Goal: Information Seeking & Learning: Learn about a topic

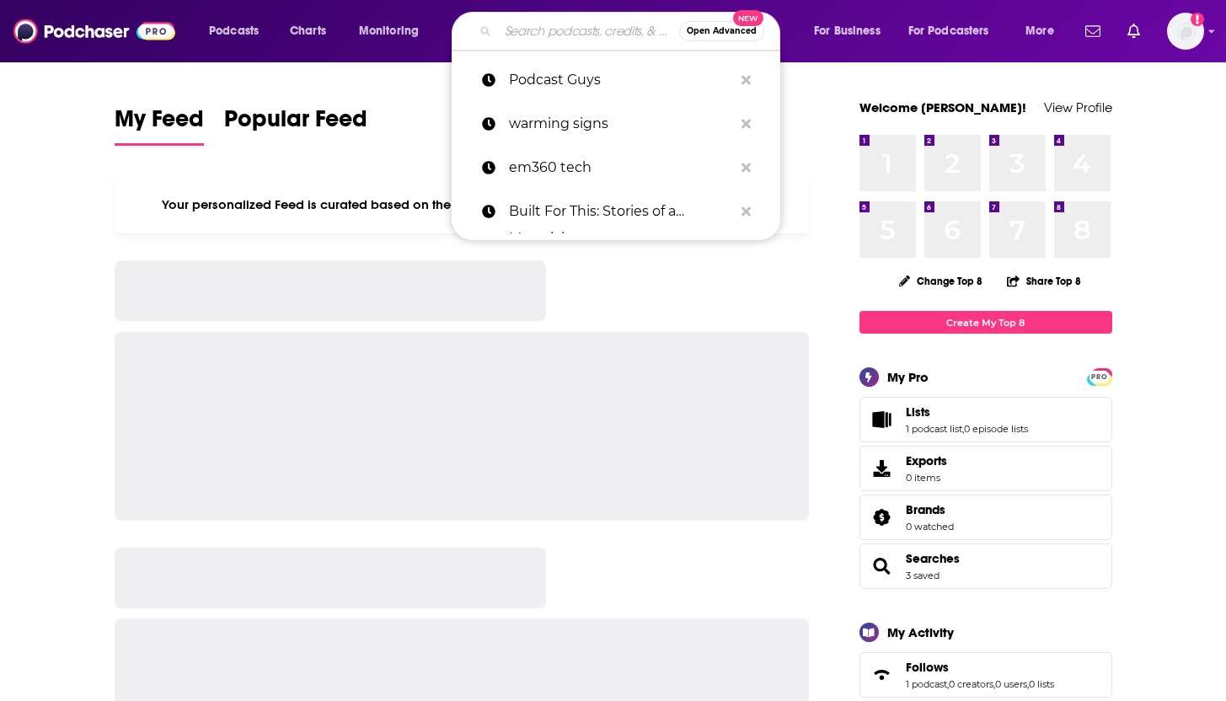
click at [554, 40] on input "Search podcasts, credits, & more..." at bounding box center [588, 31] width 181 height 27
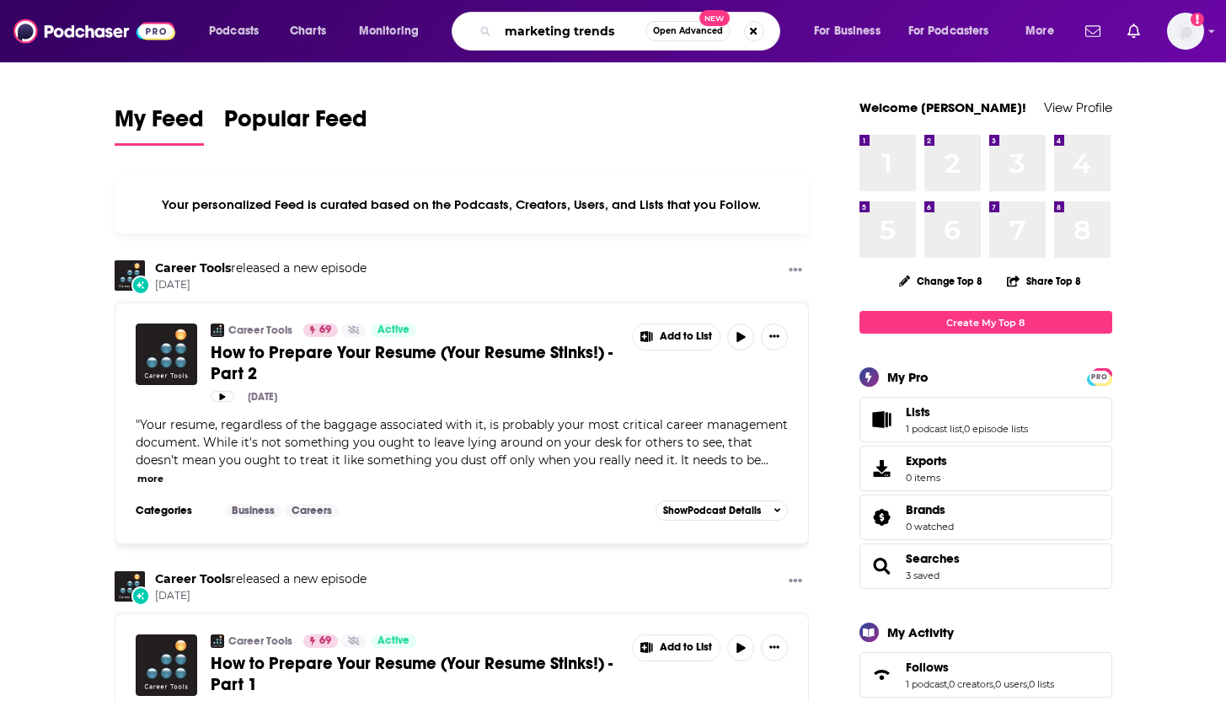
type input "marketing trends"
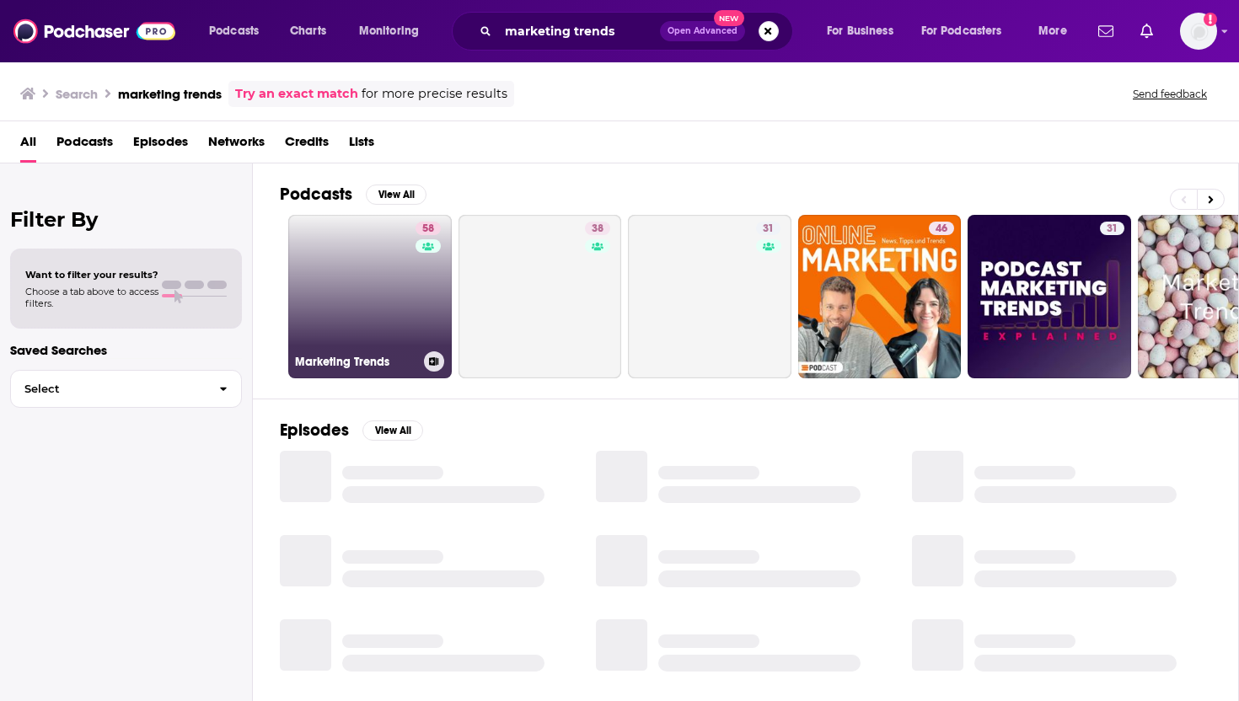
click at [381, 312] on link "58 Marketing Trends" at bounding box center [369, 296] width 163 height 163
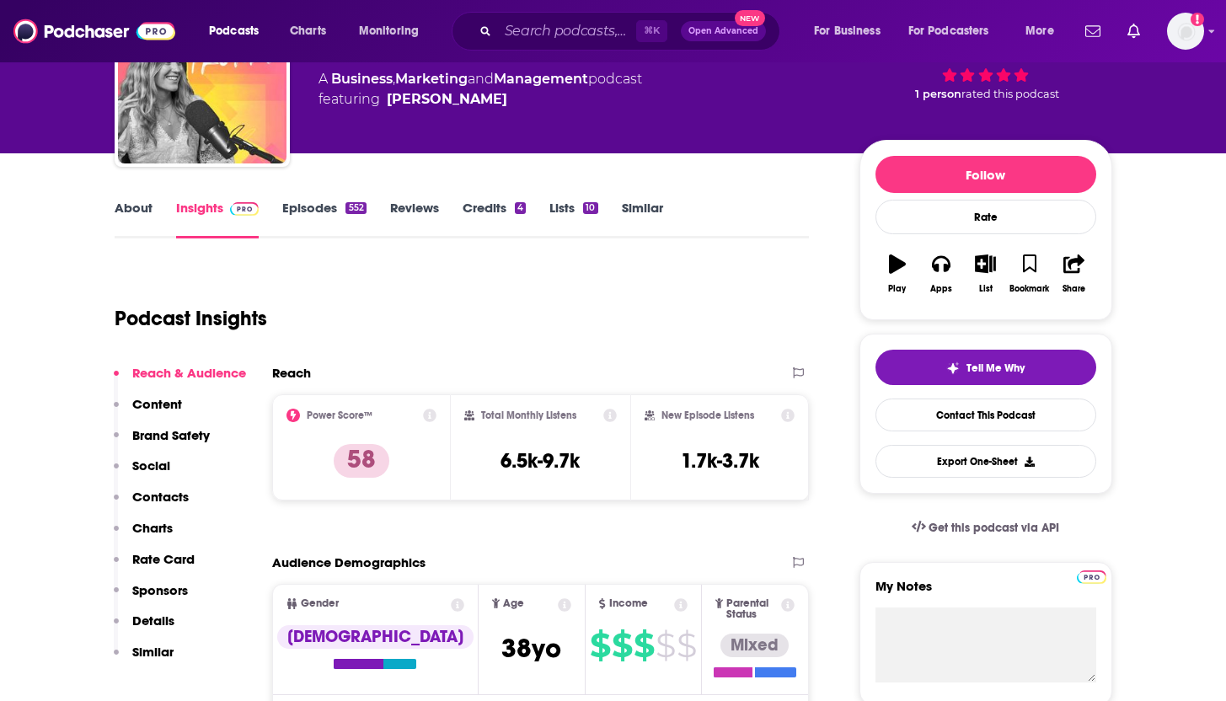
scroll to position [169, 0]
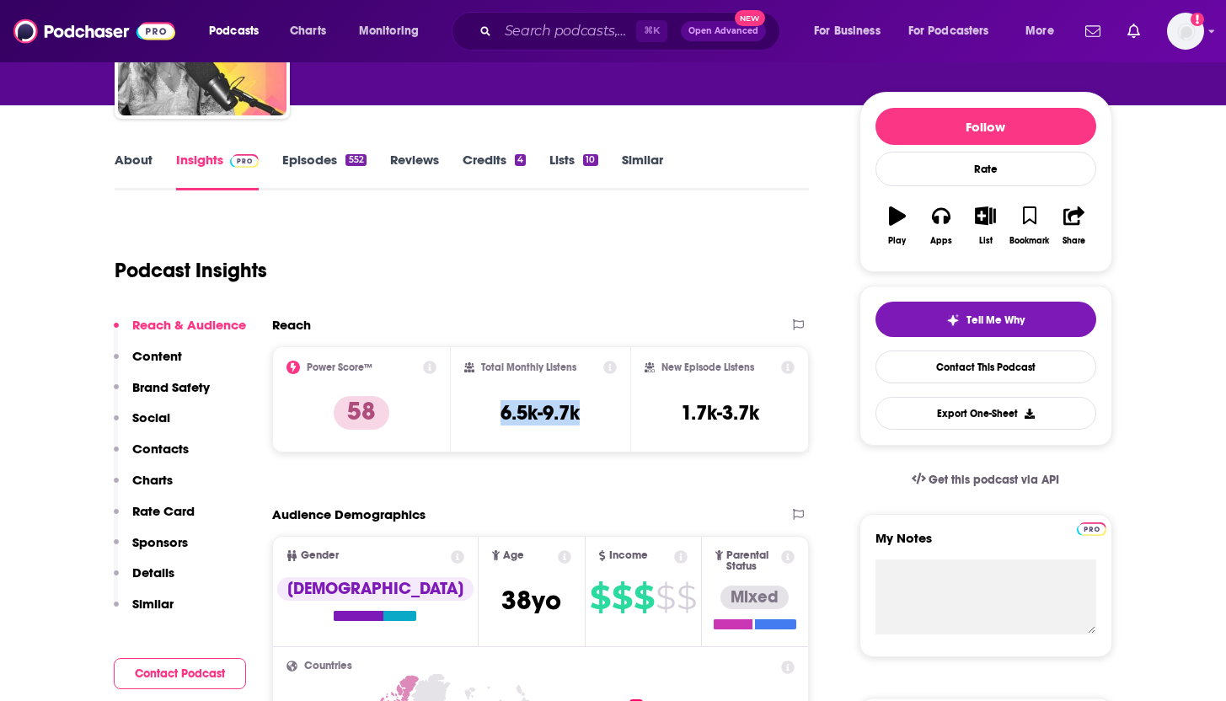
drag, startPoint x: 599, startPoint y: 420, endPoint x: 474, endPoint y: 415, distance: 125.7
click at [474, 415] on div "Total Monthly Listens 6.5k-9.7k" at bounding box center [540, 400] width 153 height 78
copy h3 "6.5k-9.7k"
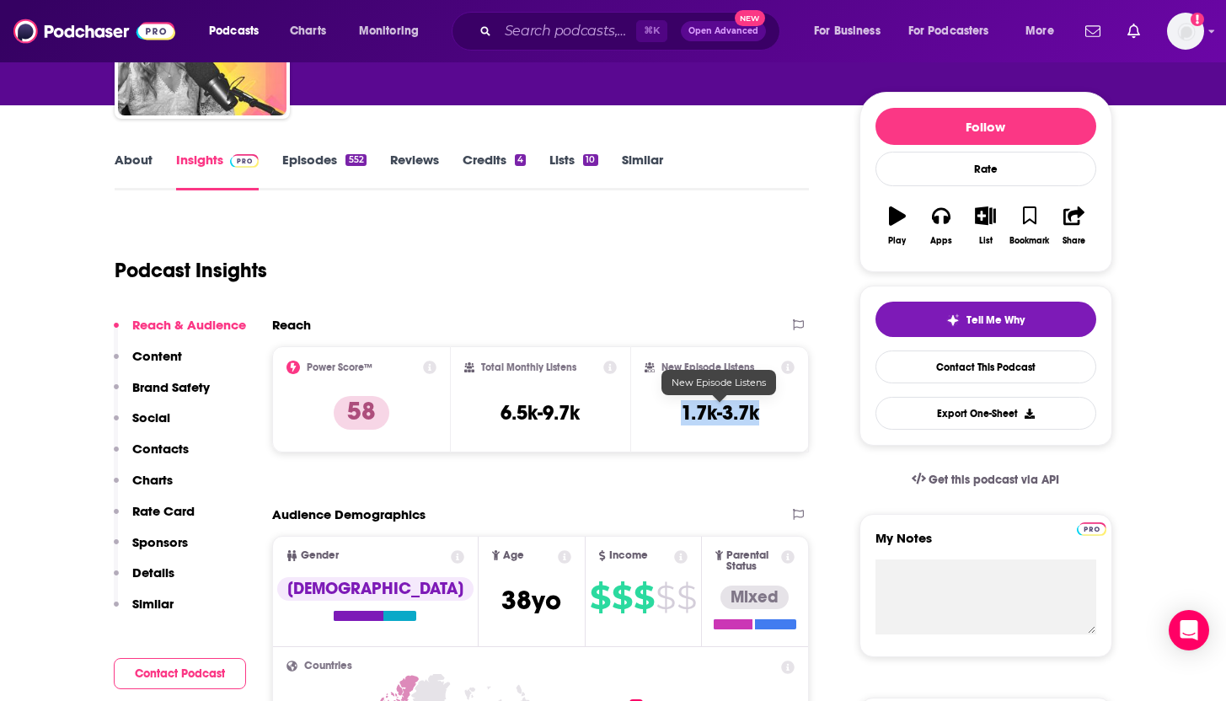
drag, startPoint x: 768, startPoint y: 426, endPoint x: 680, endPoint y: 420, distance: 87.8
click at [680, 420] on div "New Episode Listens 1.7k-3.7k" at bounding box center [720, 400] width 151 height 78
copy h3 "1.7k-3.7k"
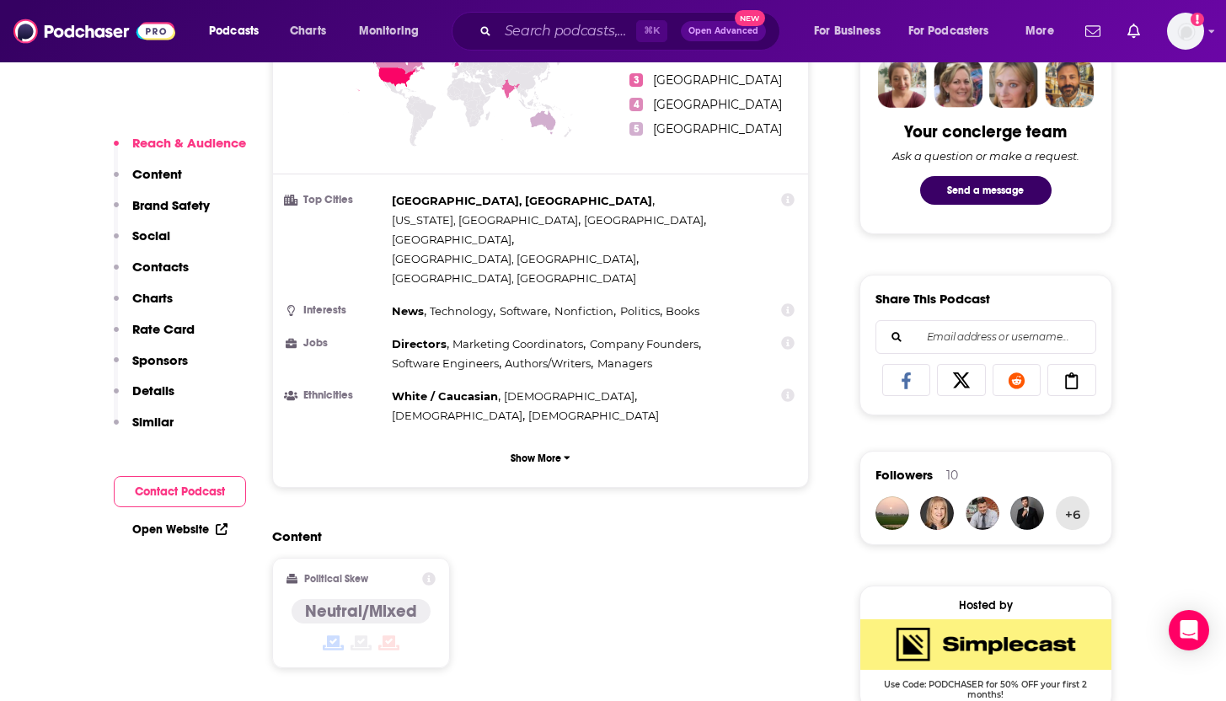
scroll to position [0, 0]
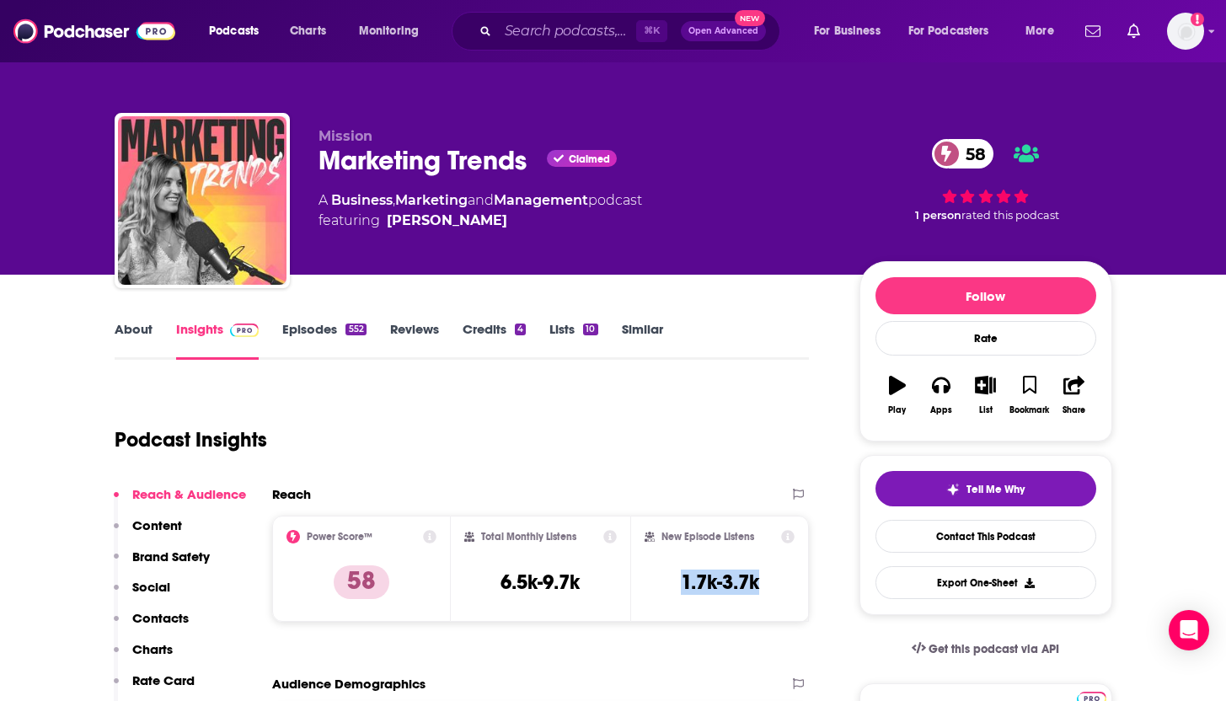
click at [126, 330] on link "About" at bounding box center [134, 340] width 38 height 39
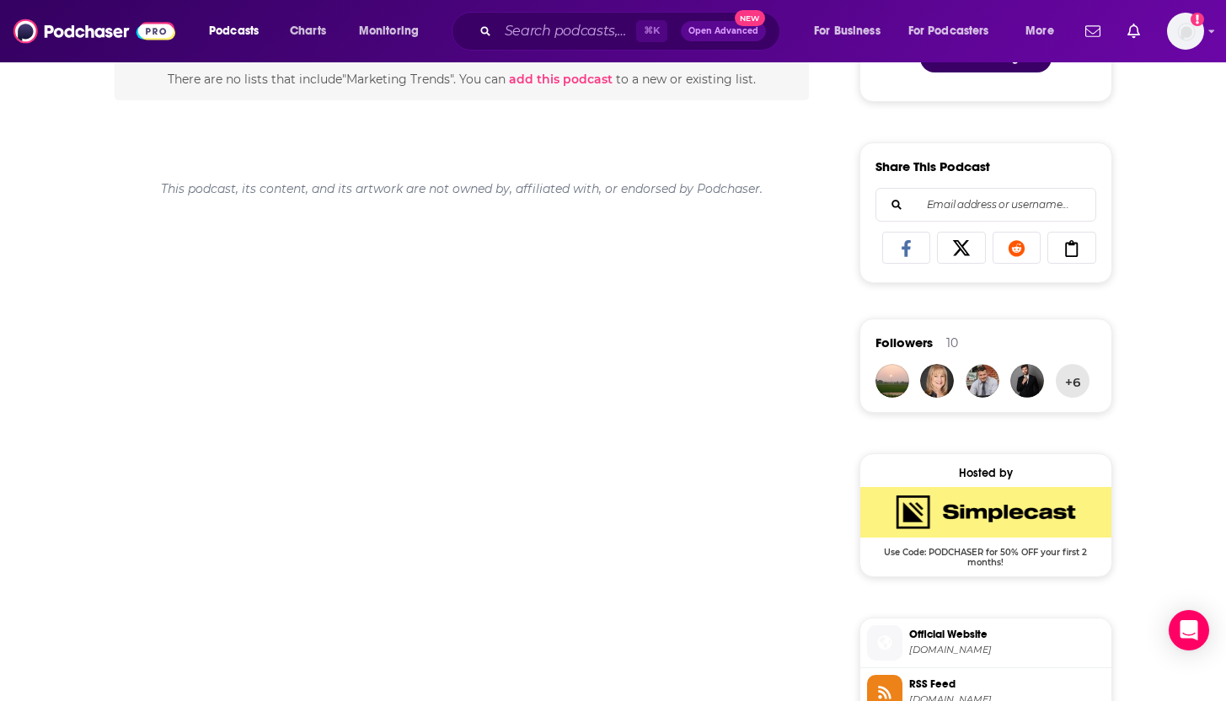
scroll to position [6, 0]
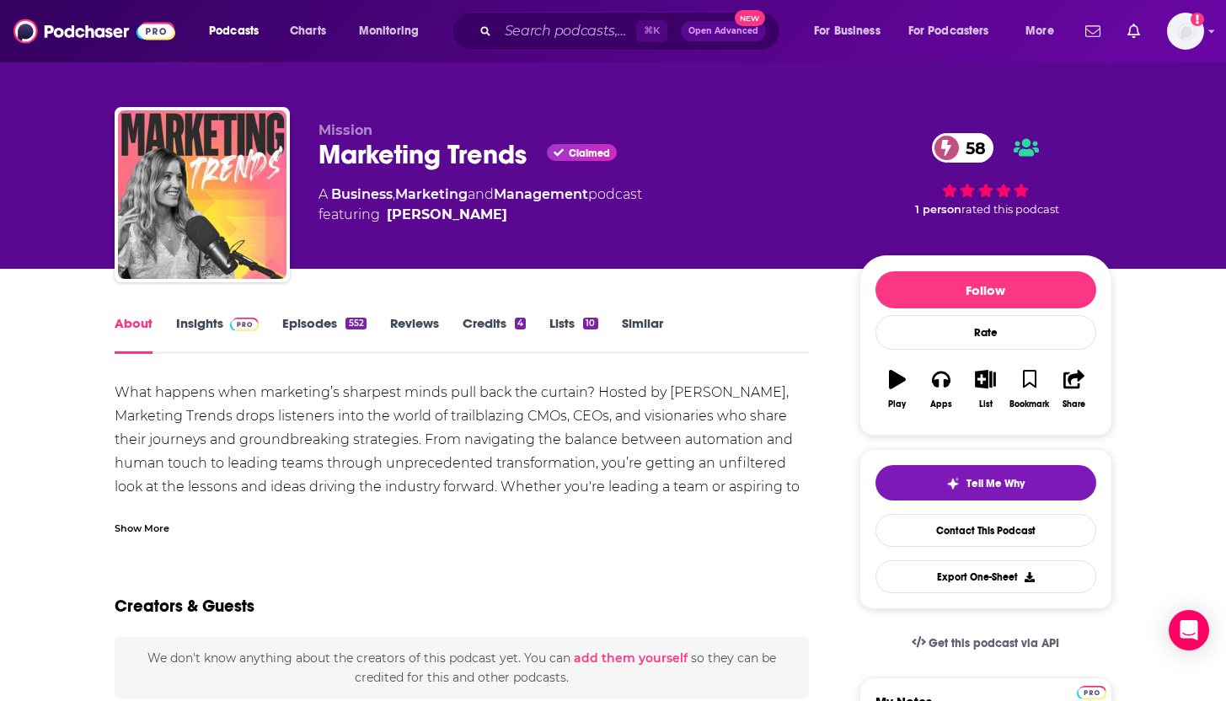
click at [137, 533] on div "Show More" at bounding box center [142, 527] width 55 height 16
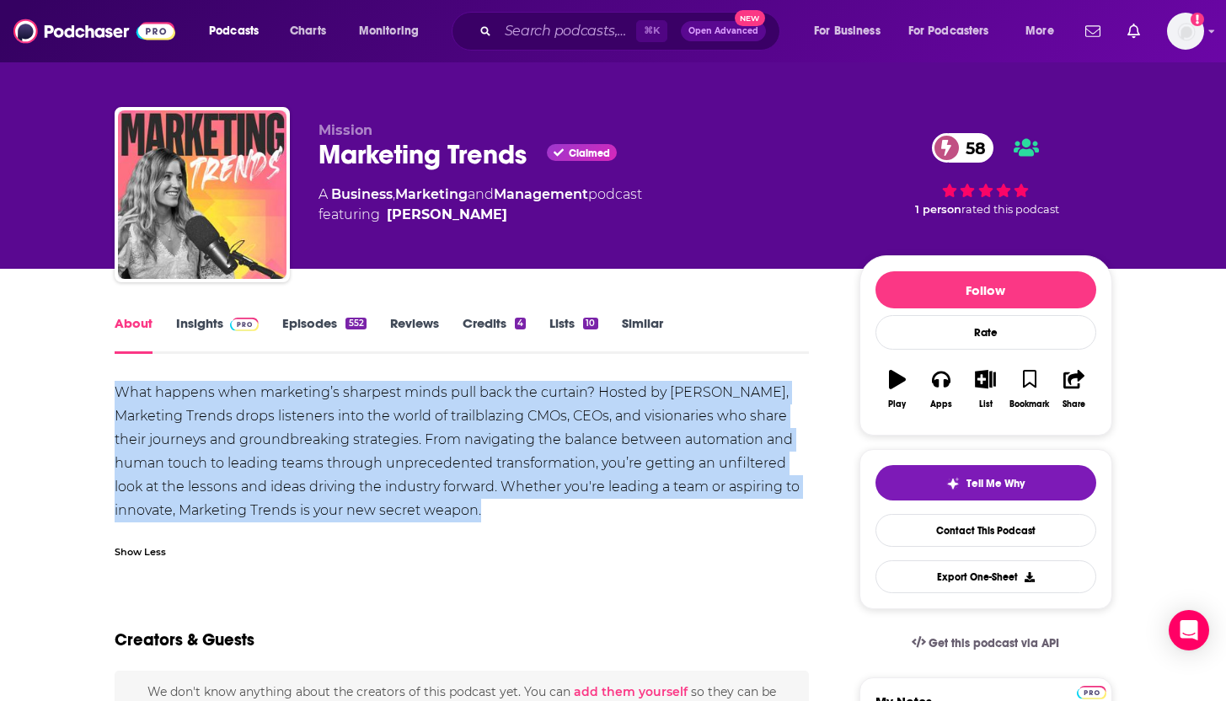
drag, startPoint x: 554, startPoint y: 525, endPoint x: 83, endPoint y: 392, distance: 489.5
copy div "What happens when marketing’s sharpest minds pull back the curtain? Hosted by […"
